Goal: Task Accomplishment & Management: Manage account settings

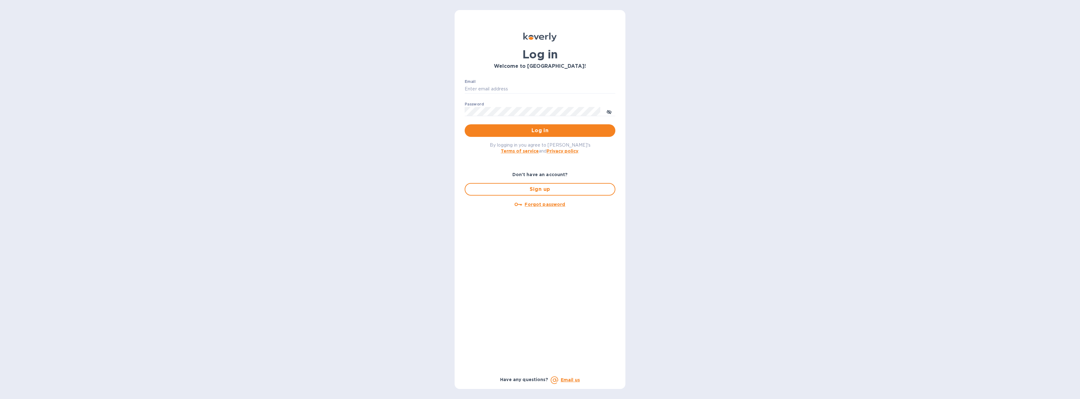
type input "[EMAIL_ADDRESS][DOMAIN_NAME]"
click at [554, 131] on span "Log in" at bounding box center [540, 131] width 141 height 8
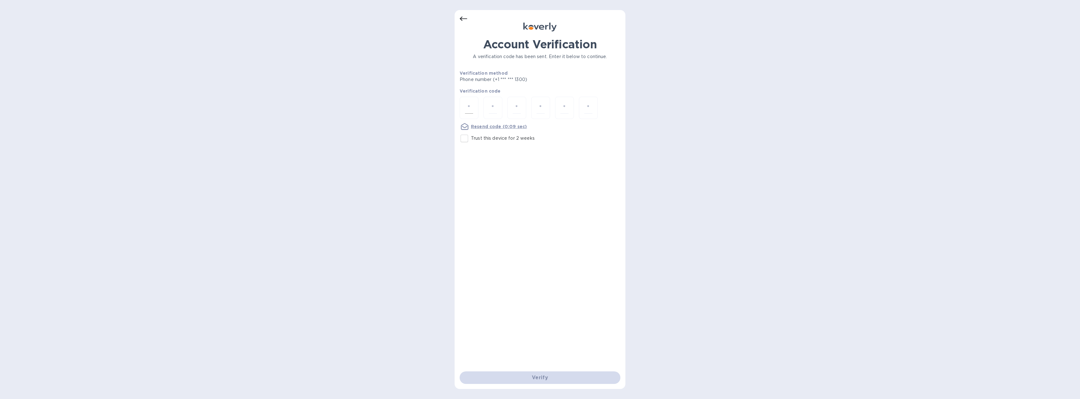
click at [471, 108] on input "number" at bounding box center [469, 108] width 8 height 12
type input "4"
type input "8"
type input "4"
type input "2"
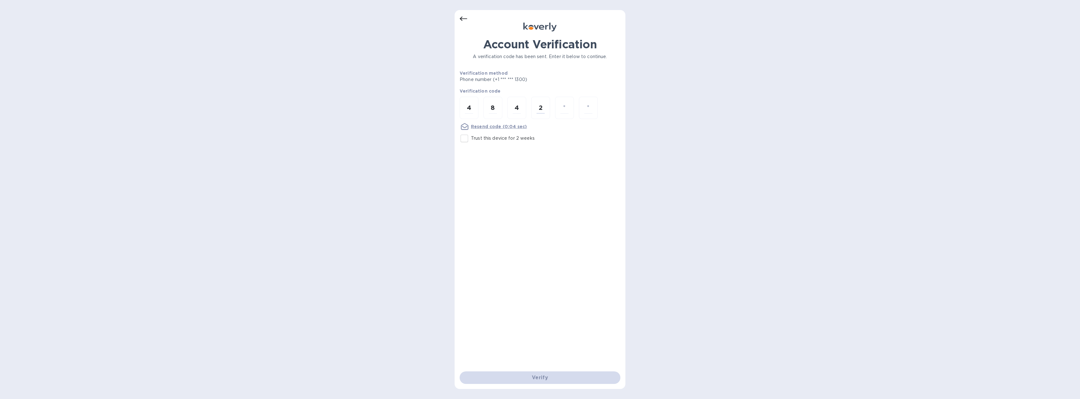
type input "8"
type input "3"
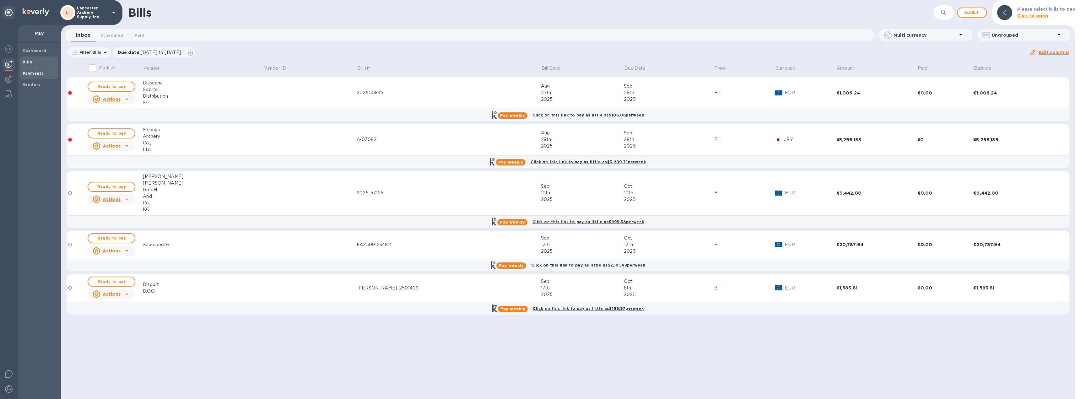
click at [29, 76] on span "Payments" at bounding box center [33, 73] width 21 height 6
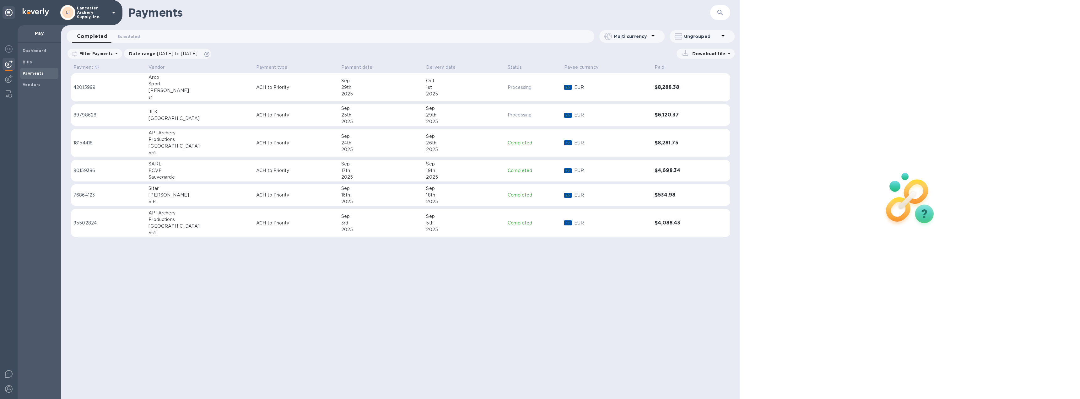
click at [352, 89] on div "29th" at bounding box center [381, 87] width 80 height 7
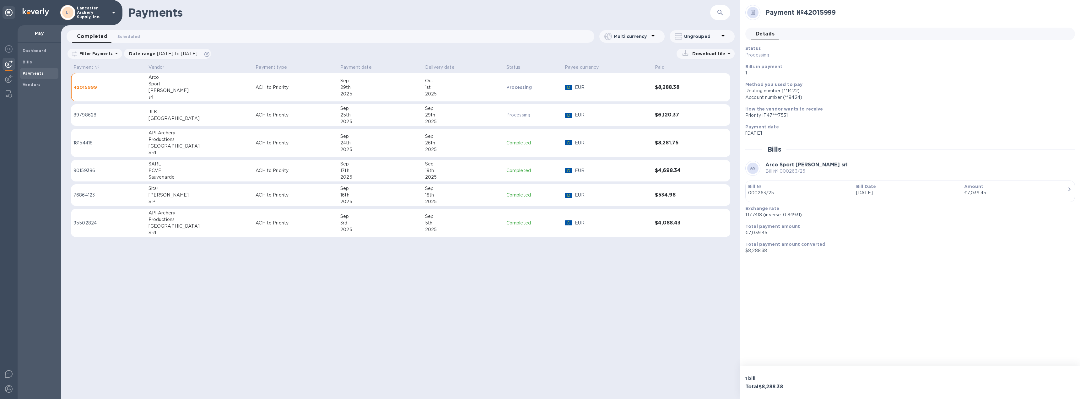
click at [1011, 191] on div "€7,039.45" at bounding box center [1015, 193] width 103 height 7
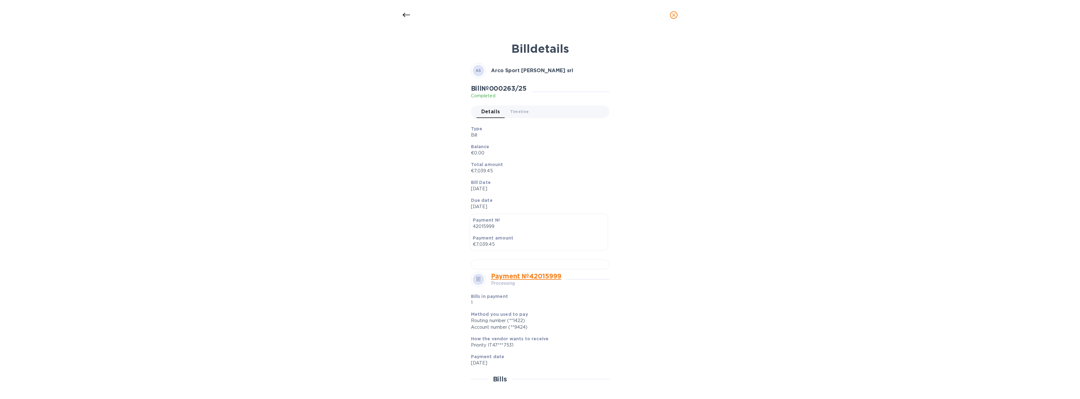
click at [673, 13] on icon "close" at bounding box center [673, 15] width 6 height 6
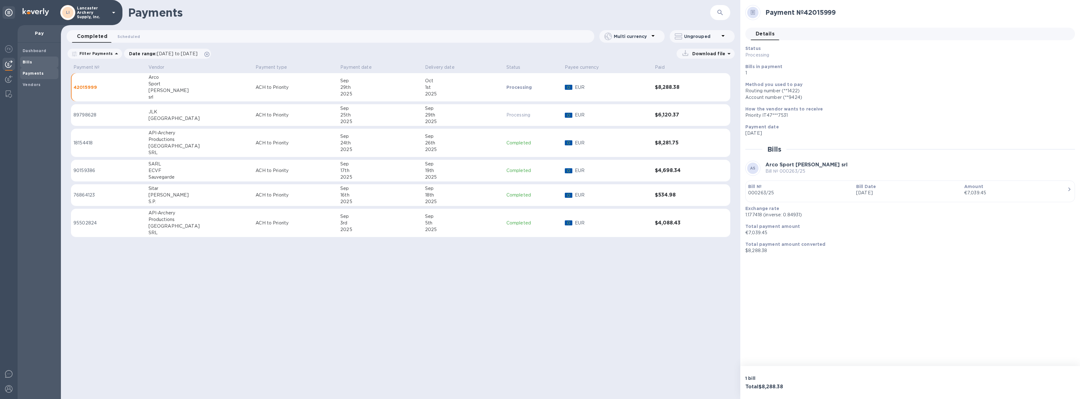
click at [25, 60] on b "Bills" at bounding box center [27, 62] width 9 height 5
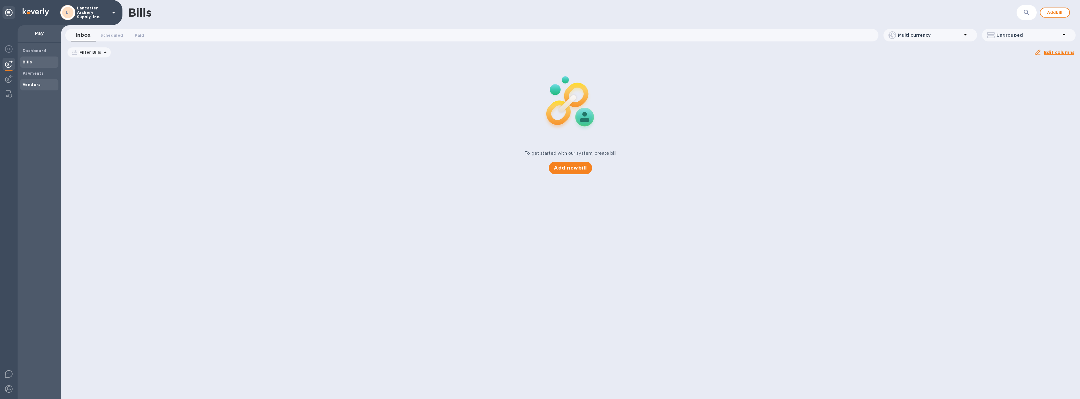
click at [30, 85] on b "Vendors" at bounding box center [32, 84] width 18 height 5
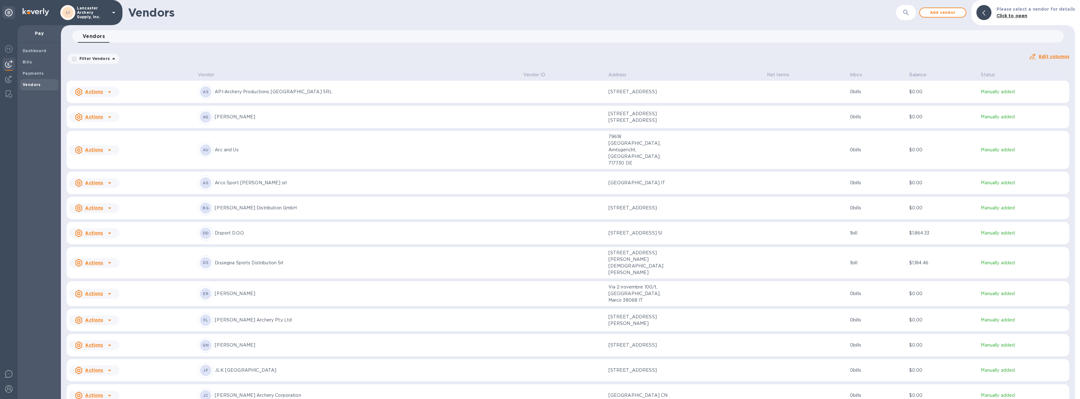
click at [679, 28] on div "Vendors ​ Add vendor Please select a vendor for details Click to open Vendors 0…" at bounding box center [568, 199] width 1014 height 399
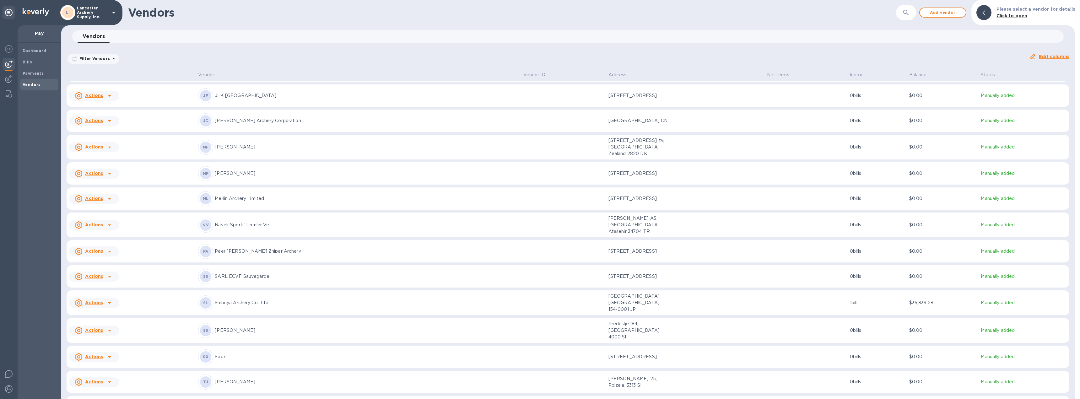
scroll to position [347, 0]
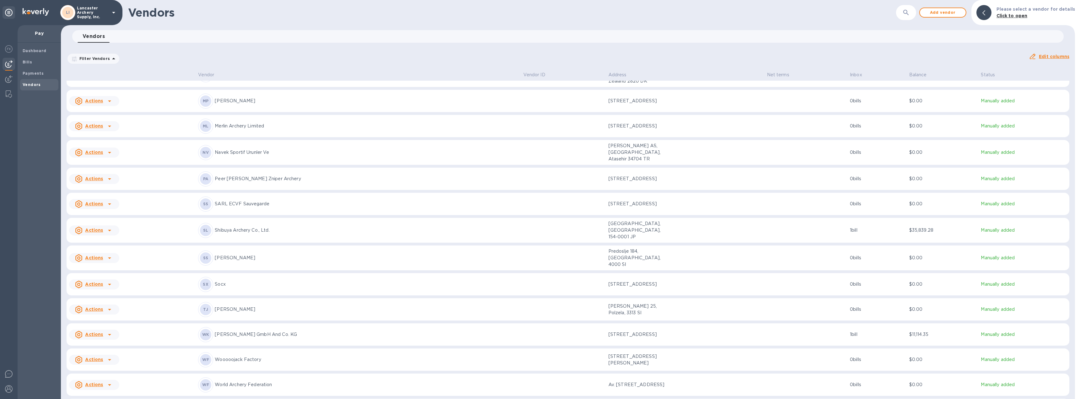
click at [327, 223] on div "[PERSON_NAME] Archery Co., Ltd." at bounding box center [358, 230] width 320 height 15
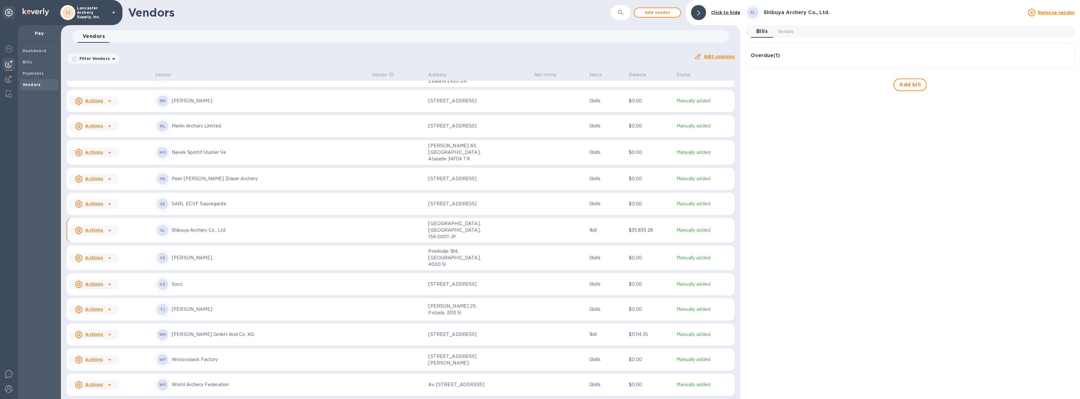
click at [799, 49] on div "Overdue ( 1 )" at bounding box center [909, 55] width 319 height 15
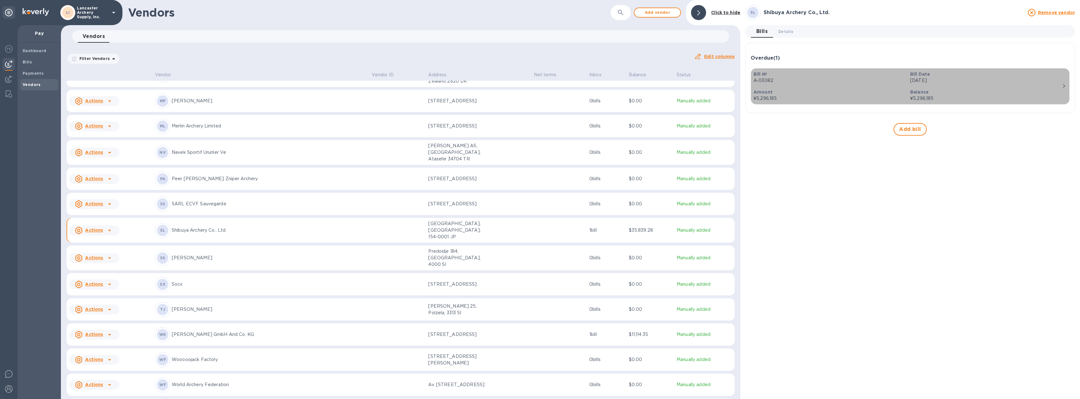
click at [999, 83] on p "[DATE]" at bounding box center [986, 80] width 152 height 7
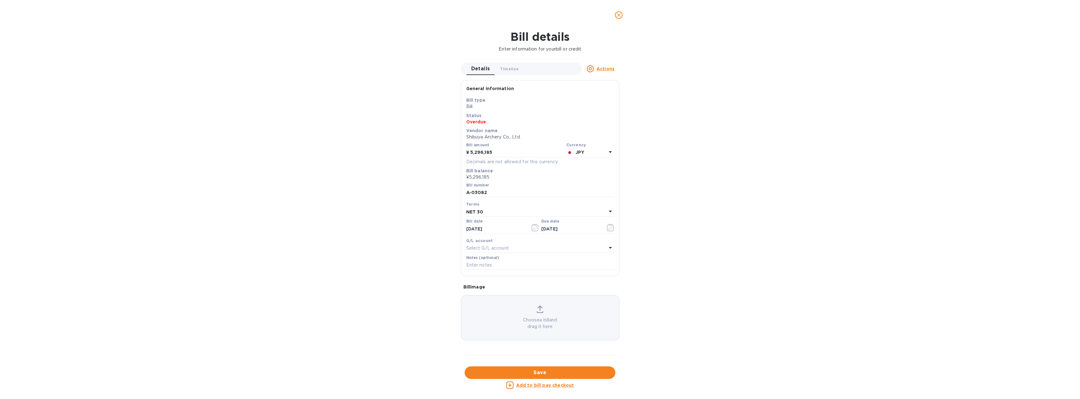
click at [608, 68] on u "Actions" at bounding box center [605, 68] width 18 height 5
click at [603, 108] on b "Delete" at bounding box center [607, 107] width 16 height 5
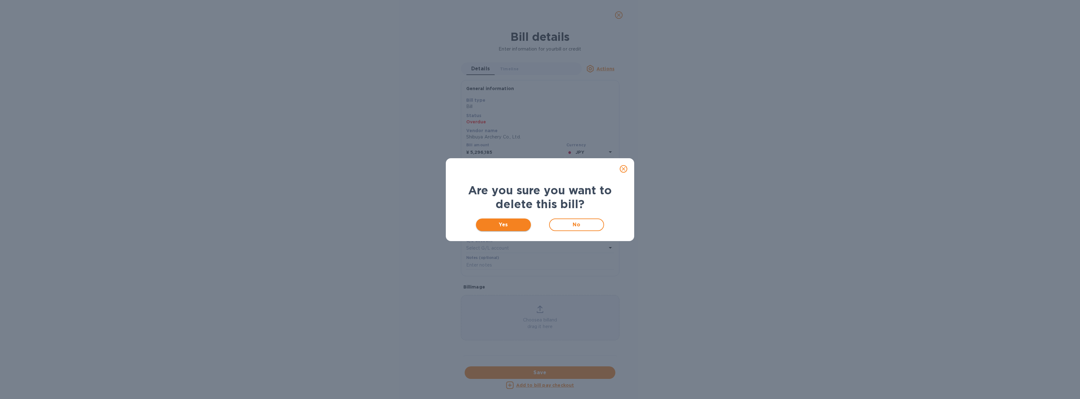
click at [519, 228] on span "Yes" at bounding box center [503, 225] width 45 height 8
